Goal: Information Seeking & Learning: Learn about a topic

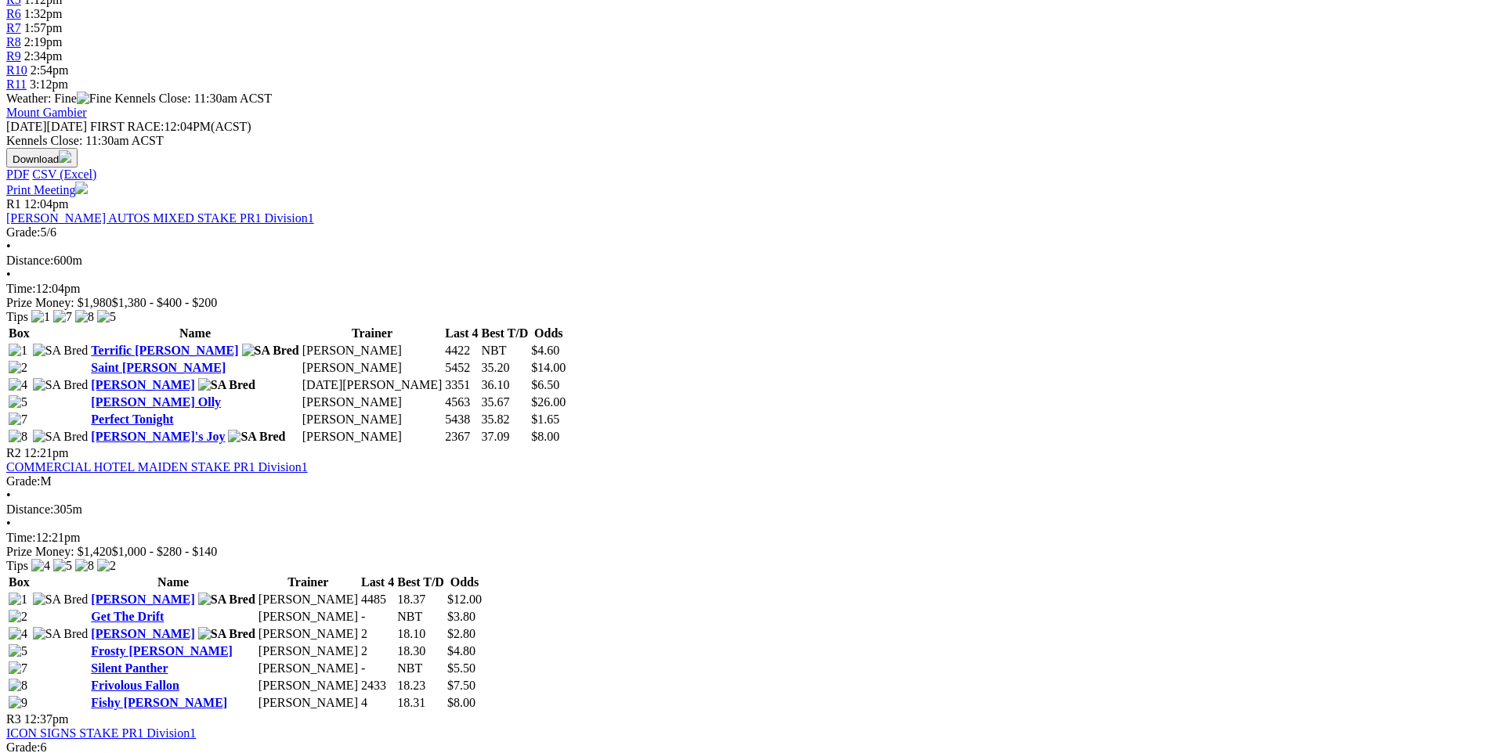
scroll to position [783, 0]
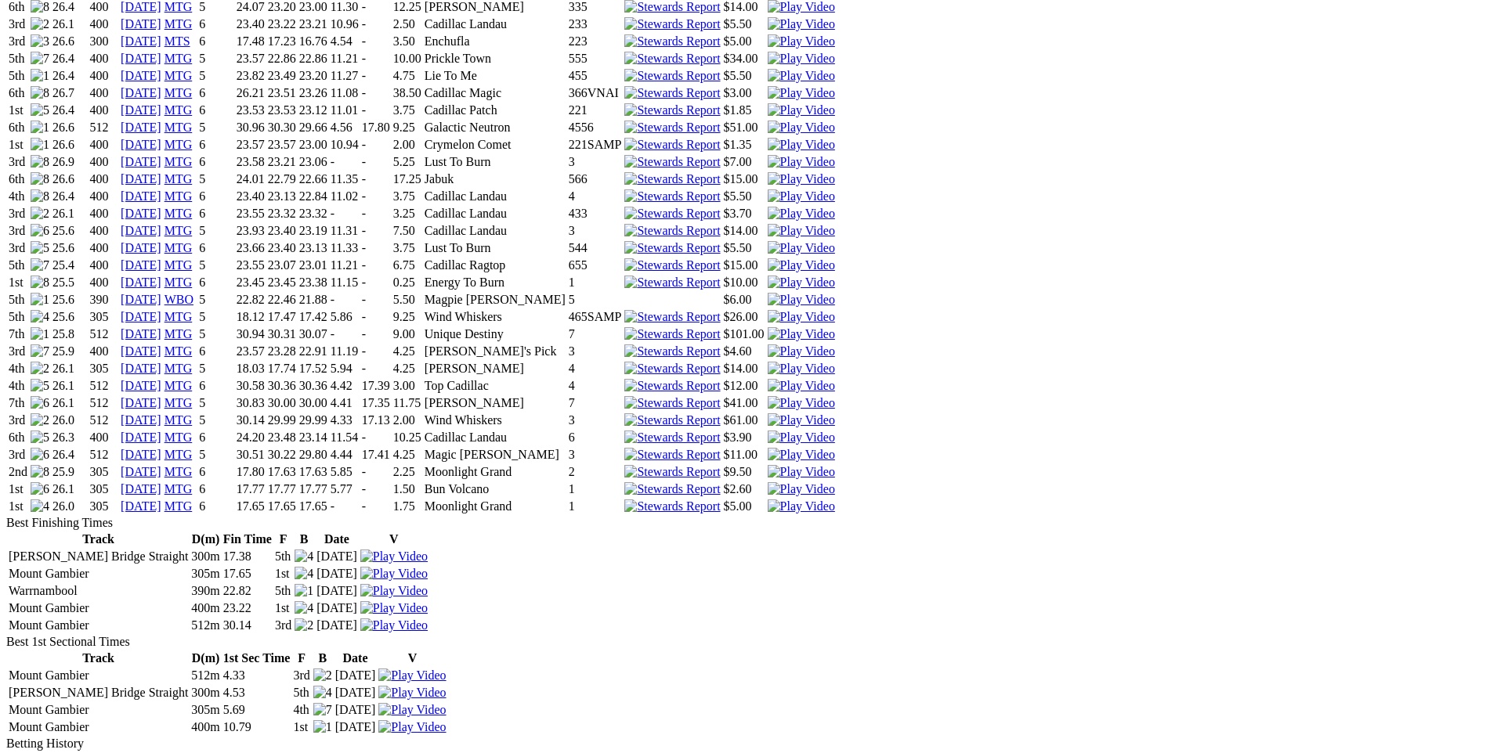
scroll to position [1723, 0]
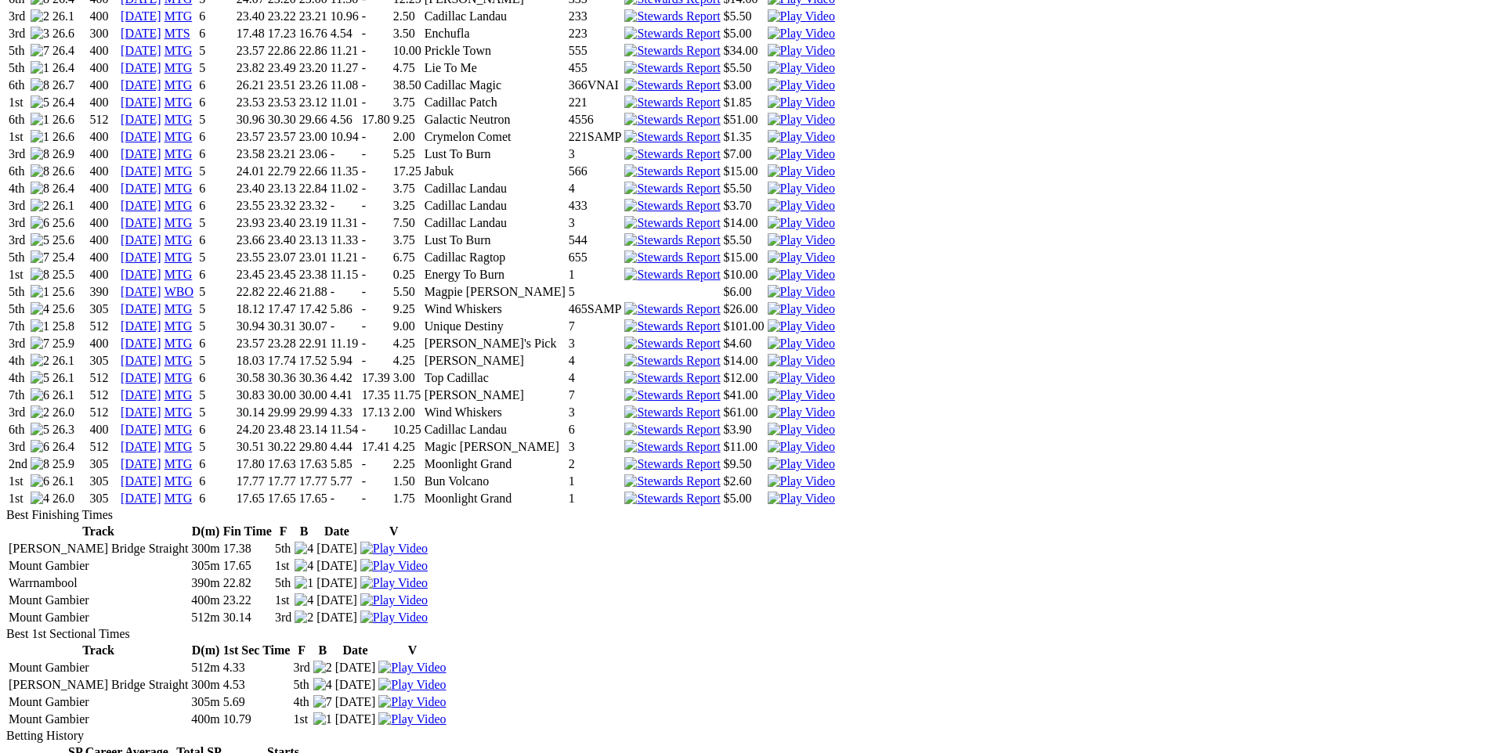
click at [835, 492] on img at bounding box center [801, 499] width 67 height 14
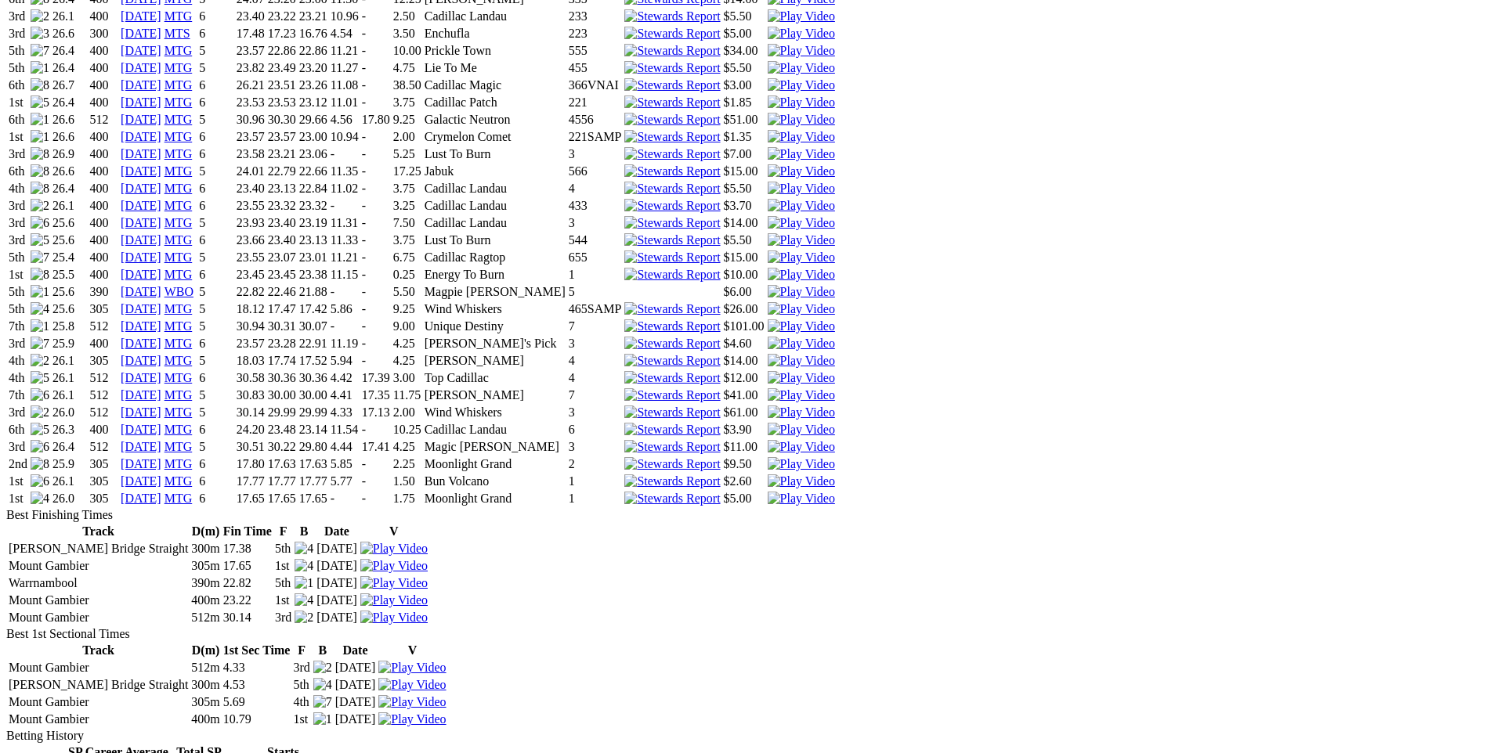
click at [835, 475] on img at bounding box center [801, 482] width 67 height 14
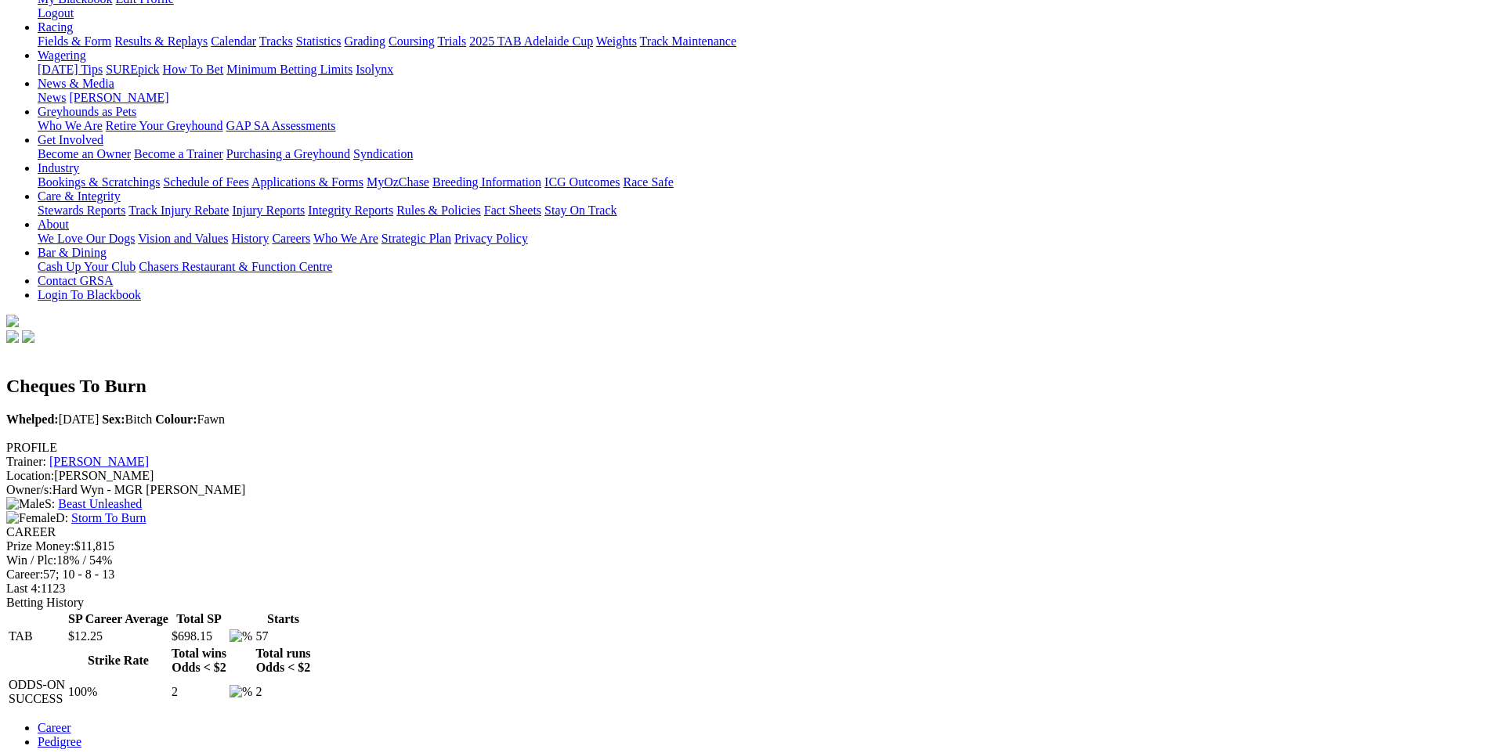
scroll to position [0, 0]
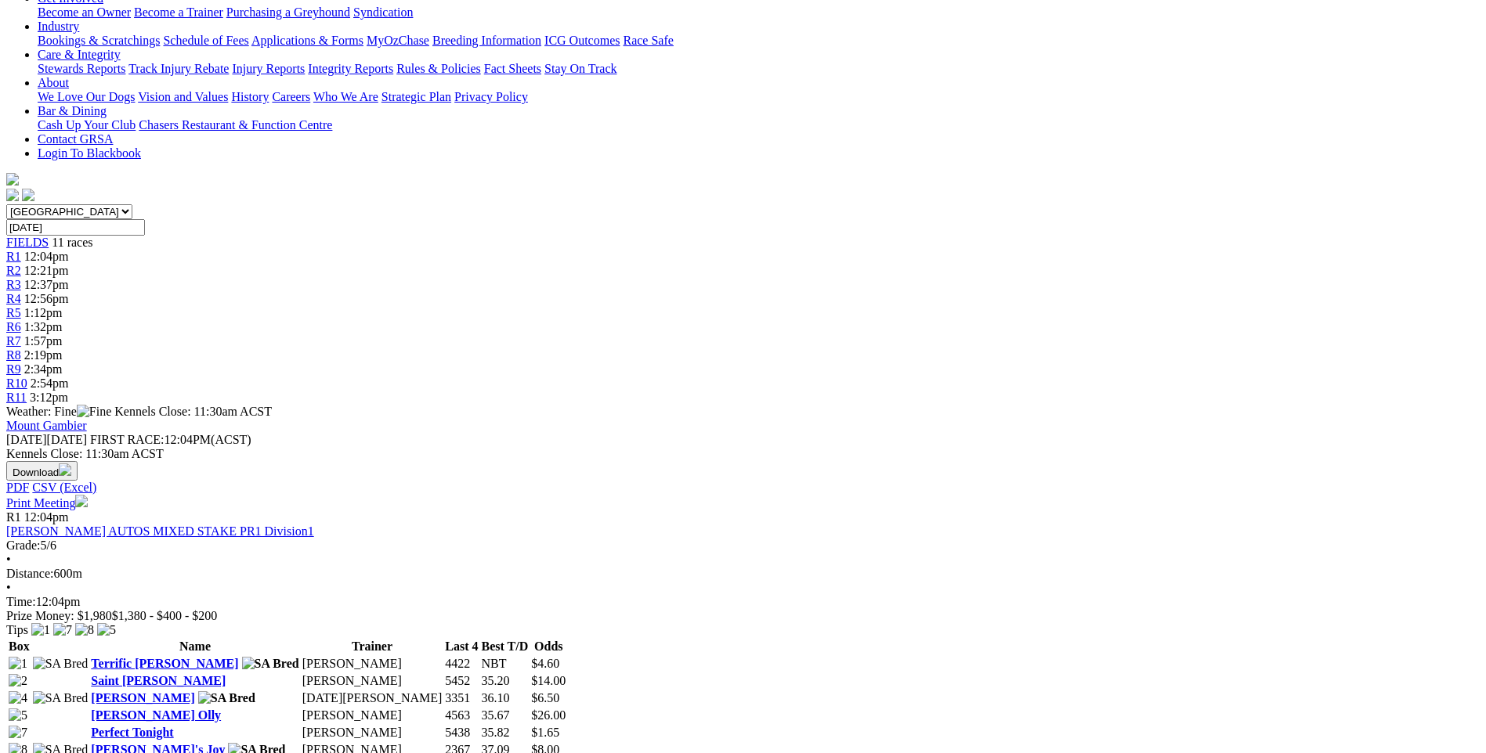
scroll to position [157, 0]
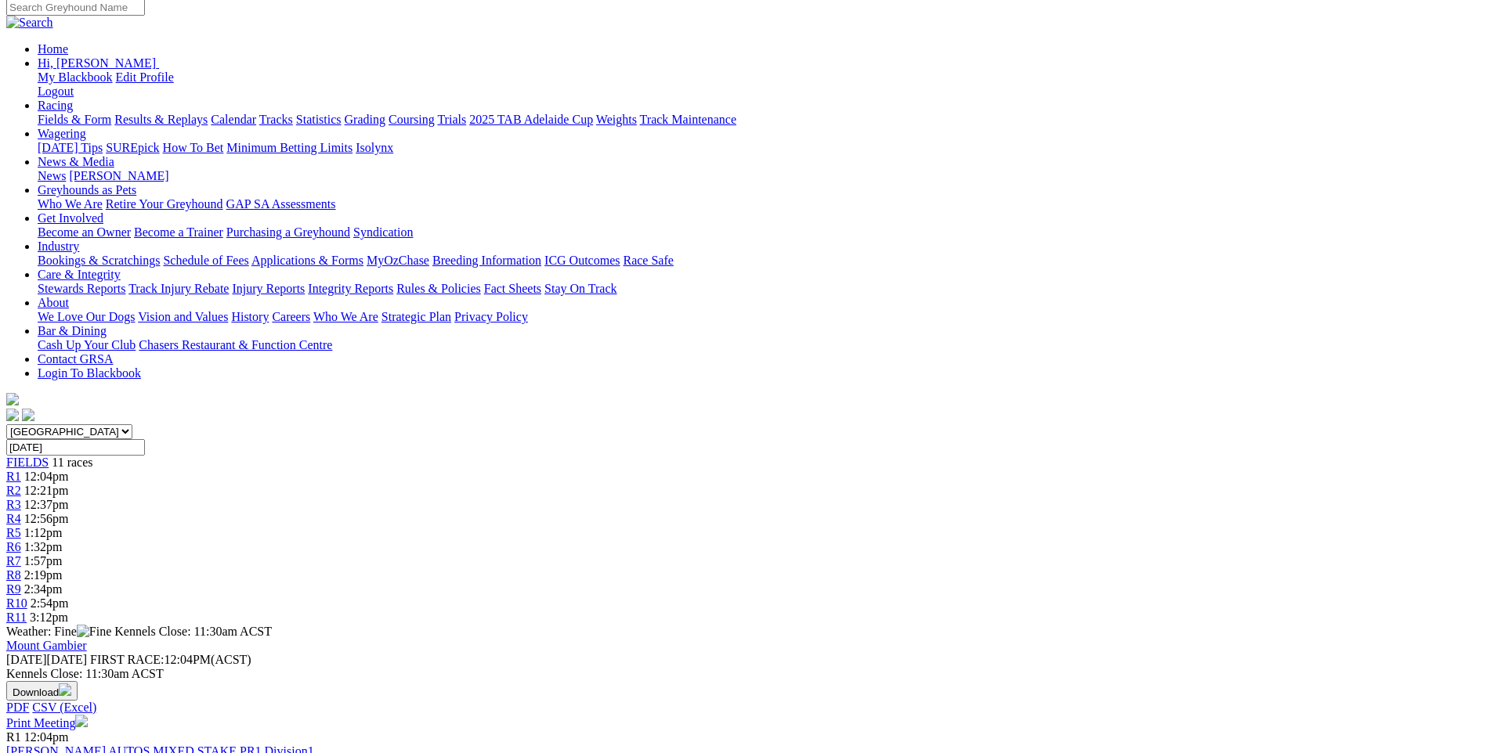
click at [21, 512] on span "R4" at bounding box center [13, 518] width 15 height 13
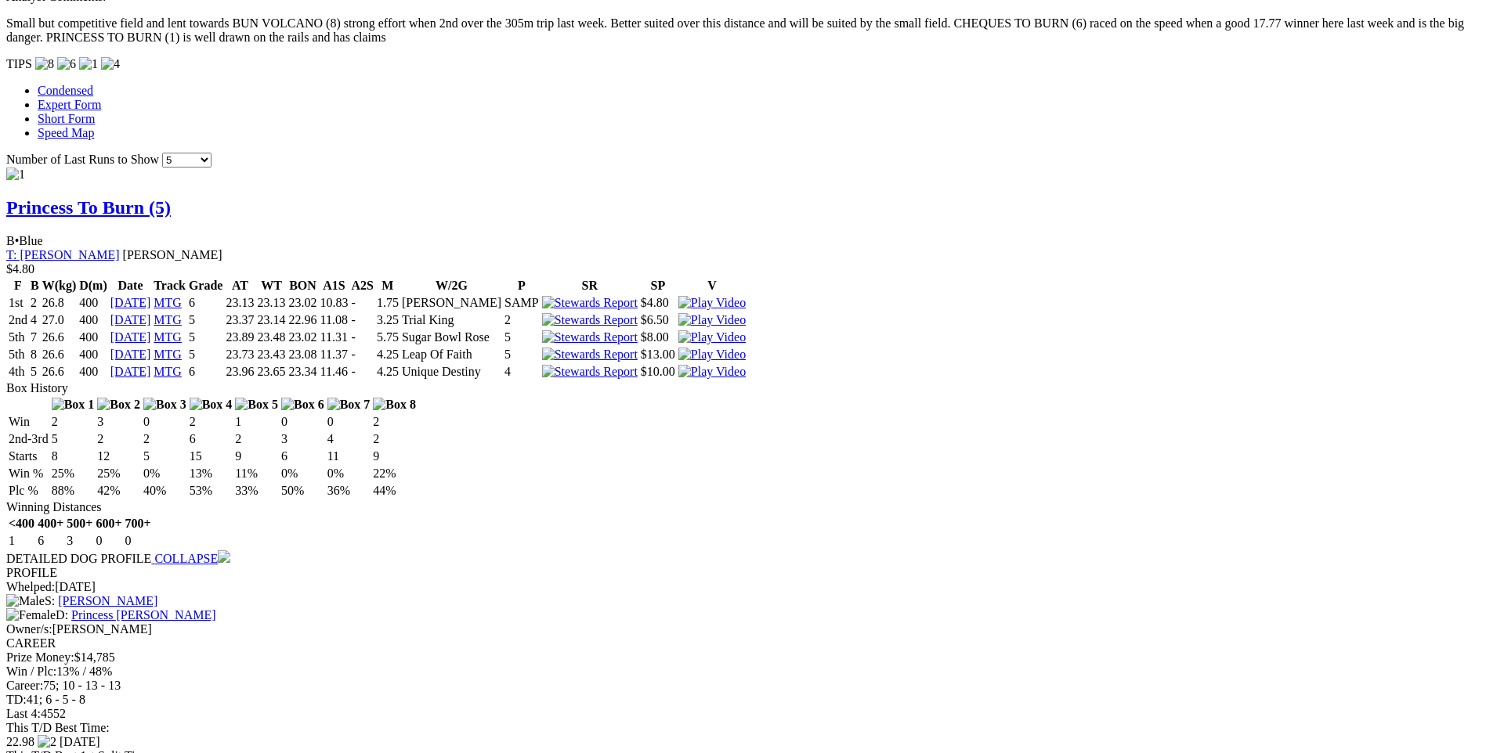
scroll to position [1410, 0]
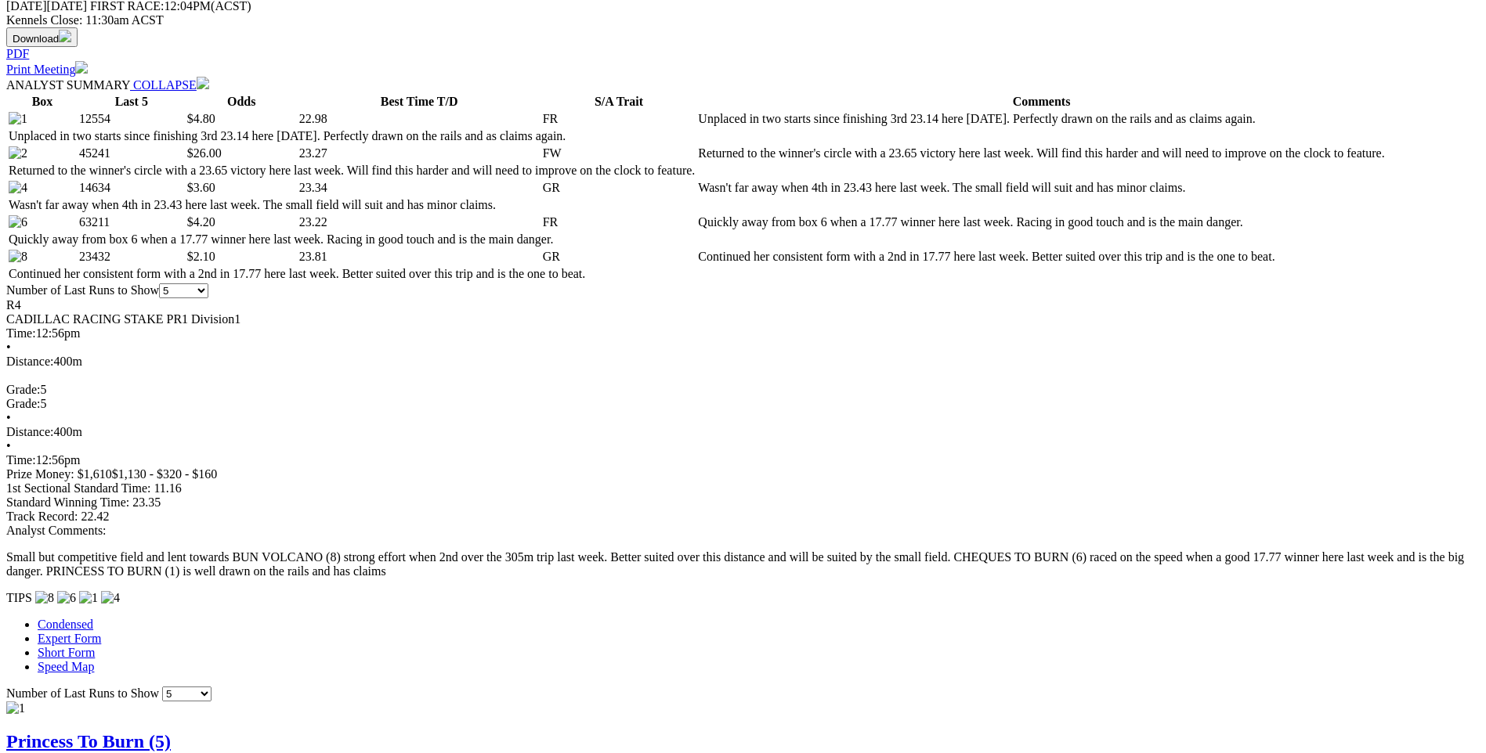
scroll to position [783, 0]
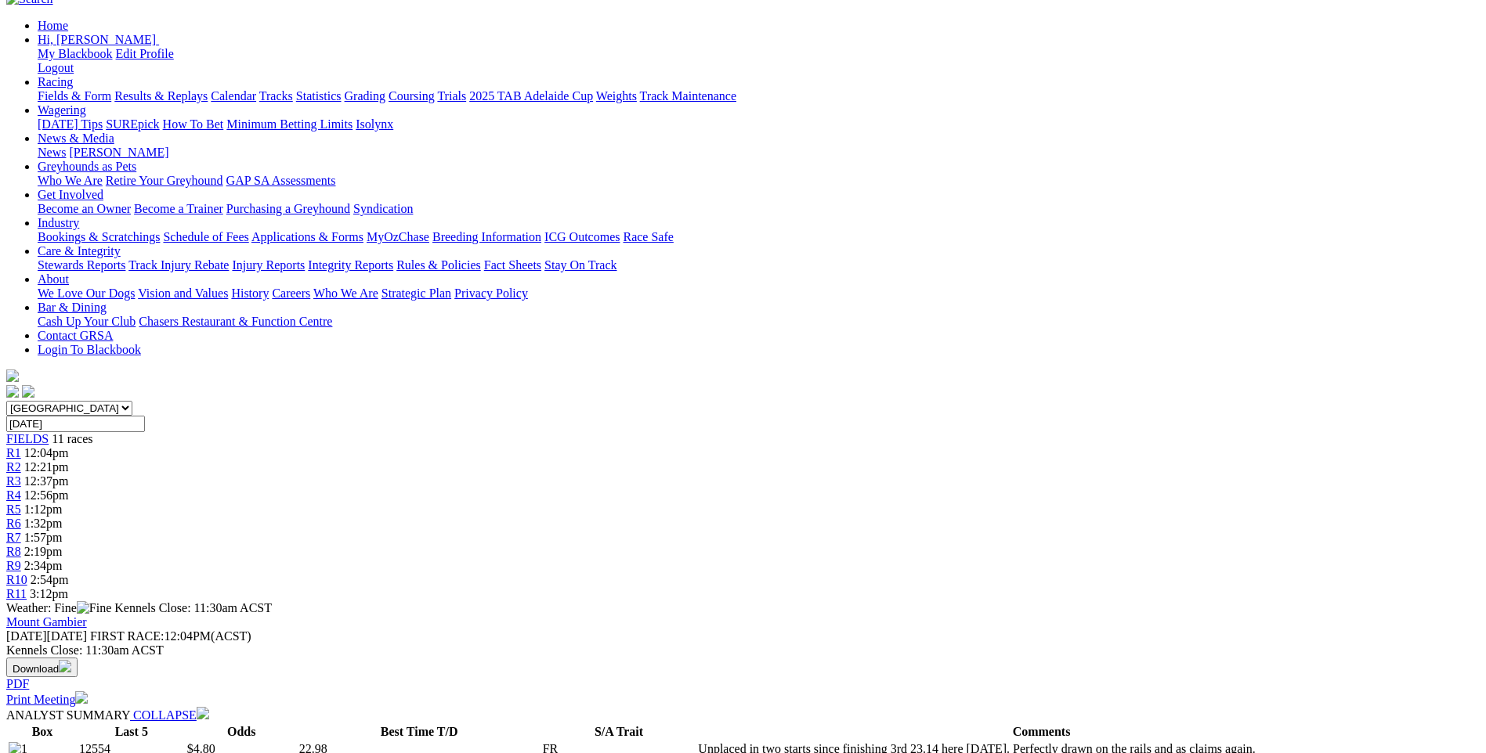
scroll to position [0, 0]
